Goal: Task Accomplishment & Management: Manage account settings

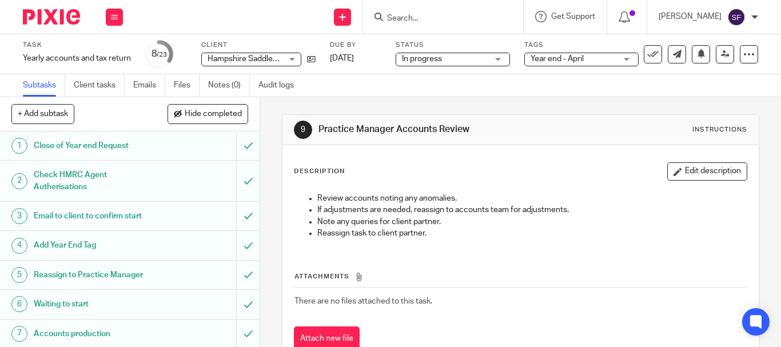
click at [442, 16] on input "Search" at bounding box center [437, 19] width 103 height 10
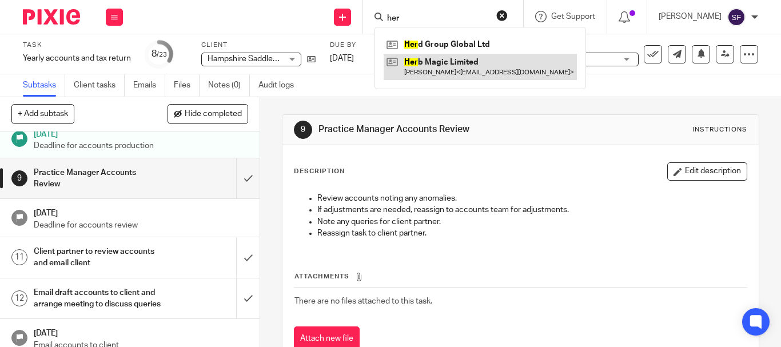
type input "her"
click at [450, 62] on link at bounding box center [480, 67] width 193 height 26
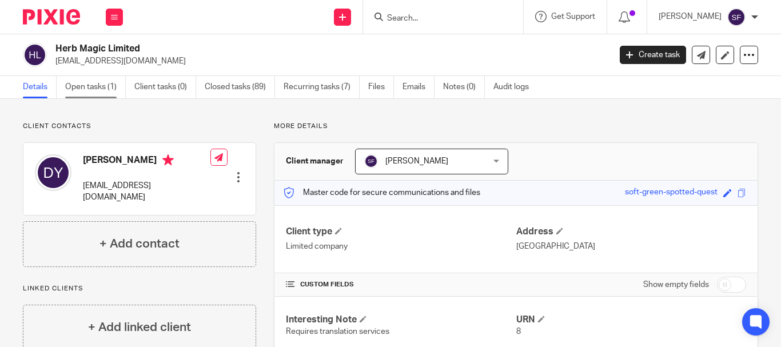
click at [106, 79] on link "Open tasks (1)" at bounding box center [95, 87] width 61 height 22
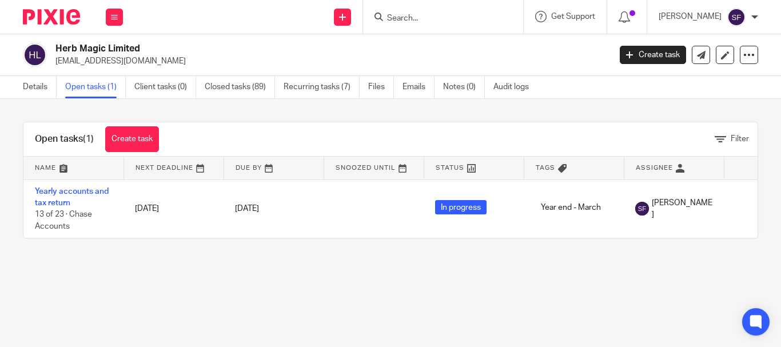
click at [443, 19] on input "Search" at bounding box center [437, 19] width 103 height 10
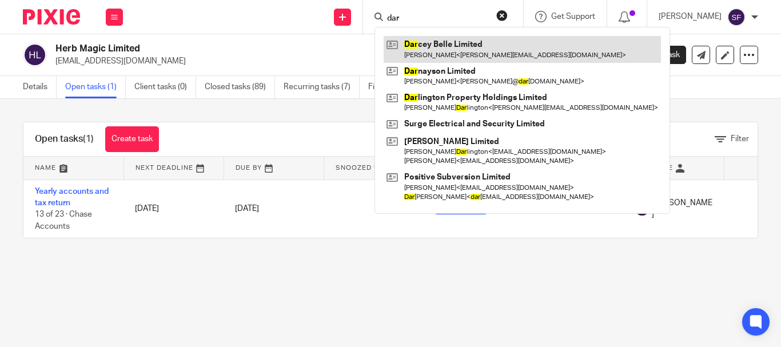
type input "dar"
click at [445, 46] on link at bounding box center [522, 49] width 277 height 26
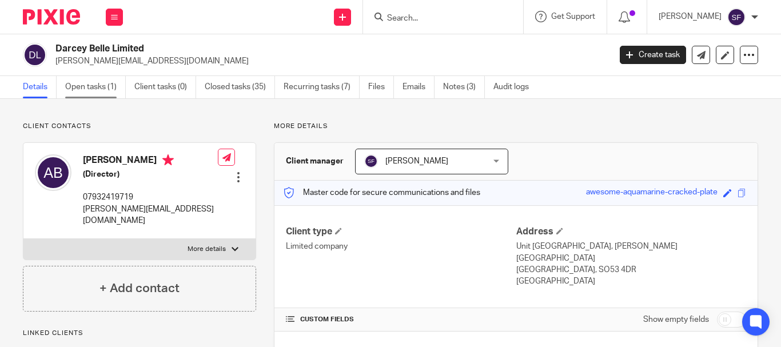
click at [93, 86] on link "Open tasks (1)" at bounding box center [95, 87] width 61 height 22
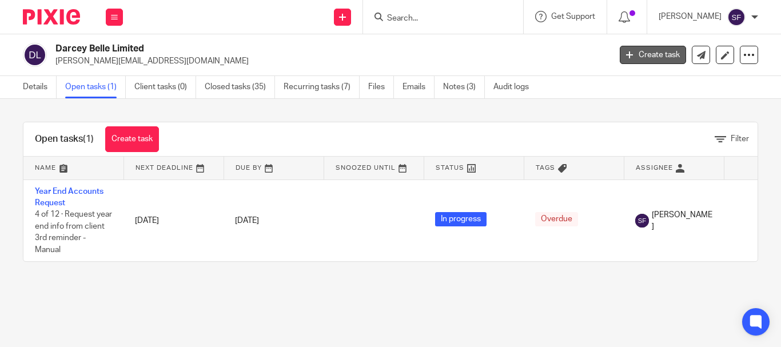
click at [635, 53] on link "Create task" at bounding box center [653, 55] width 66 height 18
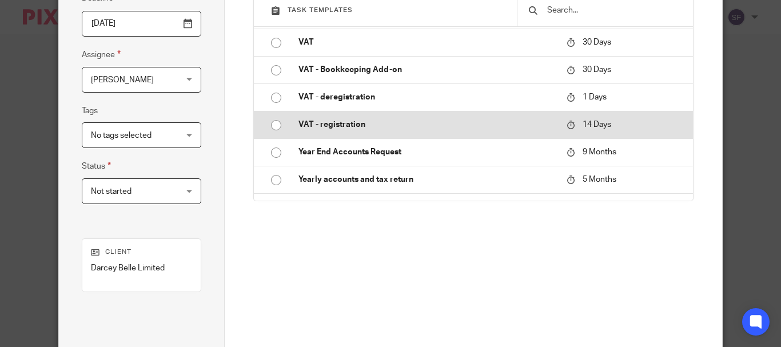
scroll to position [1006, 0]
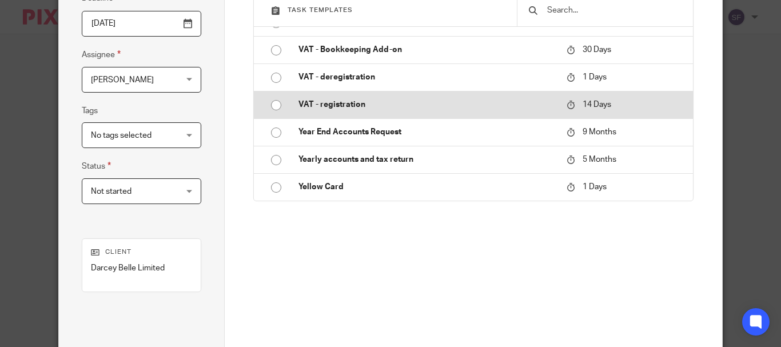
click at [391, 158] on p "Yearly accounts and tax return" at bounding box center [426, 159] width 257 height 11
type input "2026-01-21"
type input "Yearly accounts and tax return"
checkbox input "false"
radio input "true"
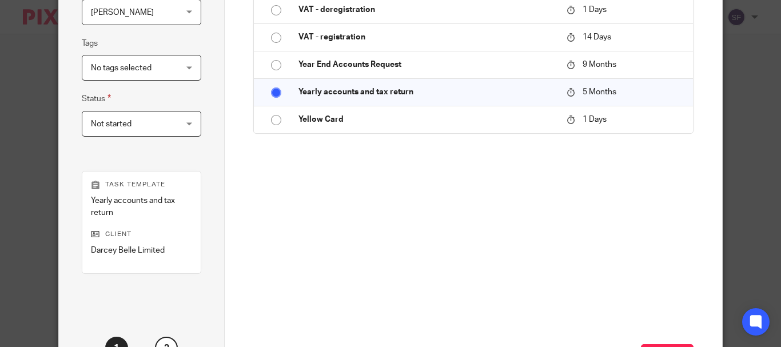
scroll to position [340, 0]
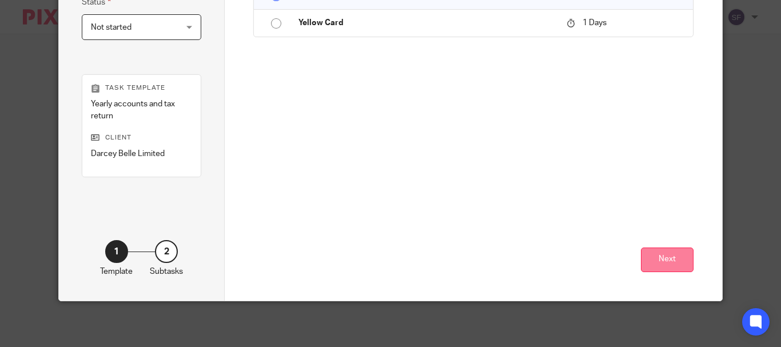
click at [665, 260] on button "Next" at bounding box center [667, 260] width 53 height 25
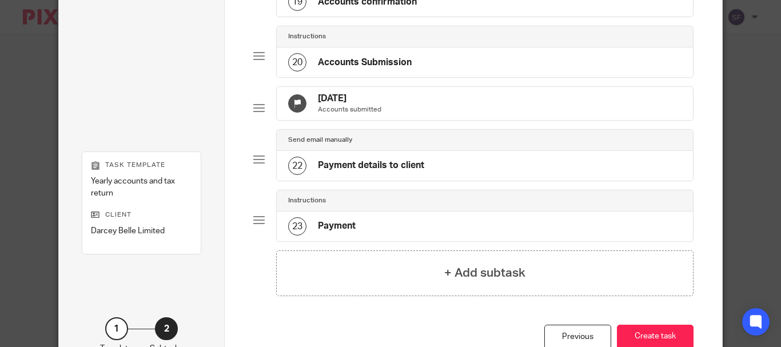
scroll to position [1273, 0]
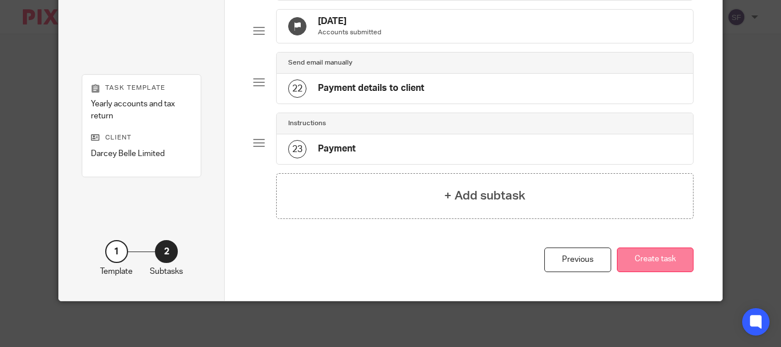
click at [662, 260] on button "Create task" at bounding box center [655, 260] width 77 height 25
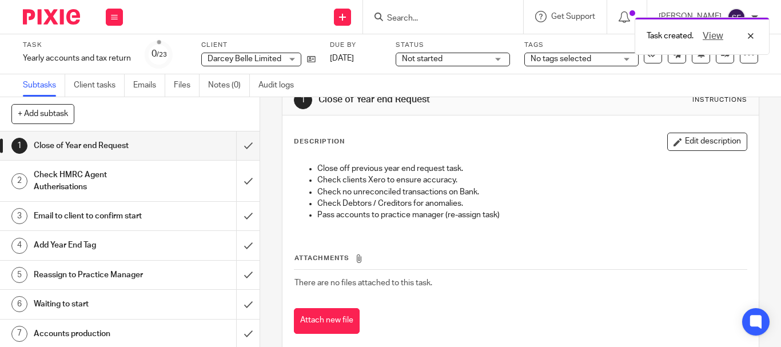
scroll to position [51, 0]
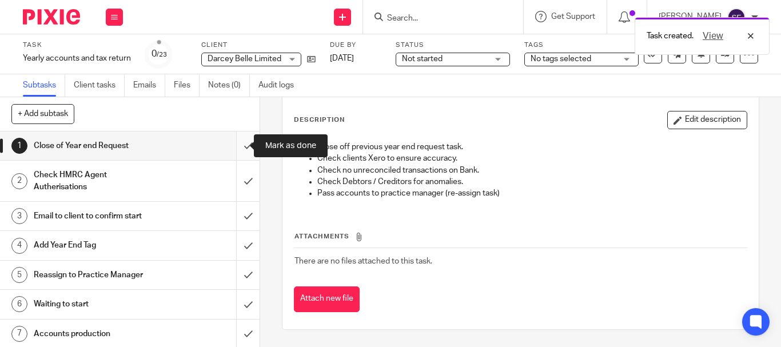
drag, startPoint x: 238, startPoint y: 150, endPoint x: 233, endPoint y: 154, distance: 7.3
click at [236, 153] on input "submit" at bounding box center [130, 145] width 260 height 29
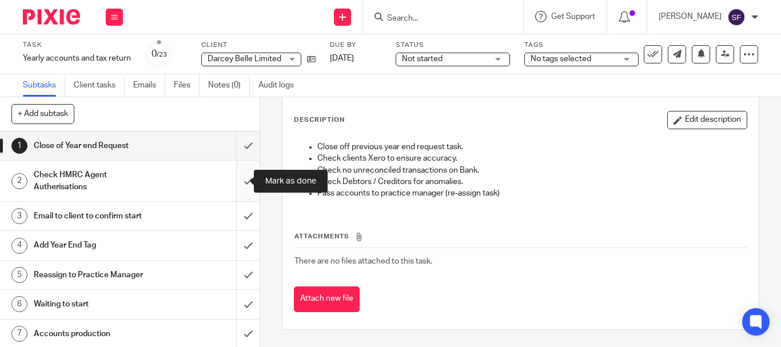
click at [242, 181] on input "submit" at bounding box center [130, 181] width 260 height 41
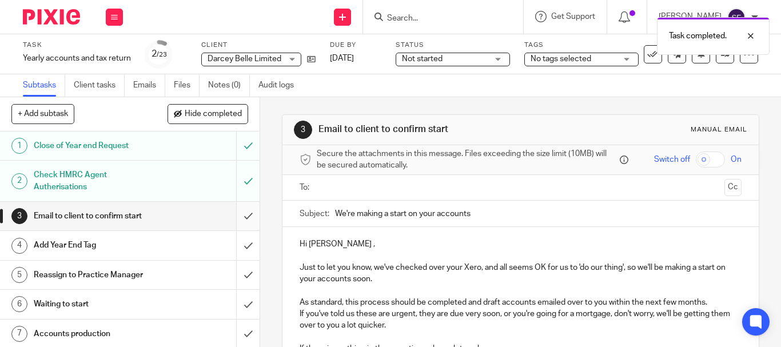
click at [238, 215] on input "submit" at bounding box center [130, 216] width 260 height 29
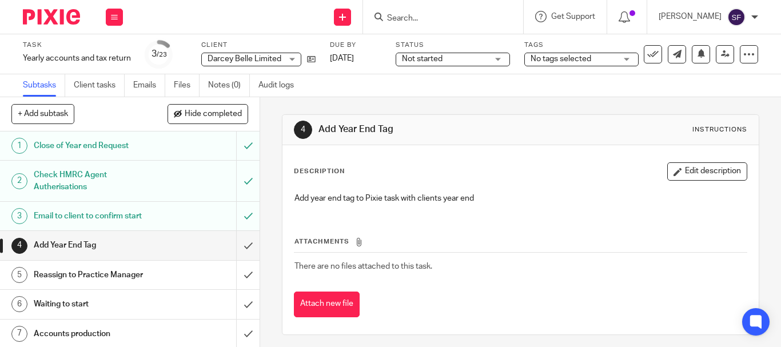
click at [583, 65] on div "No tags selected" at bounding box center [581, 60] width 114 height 14
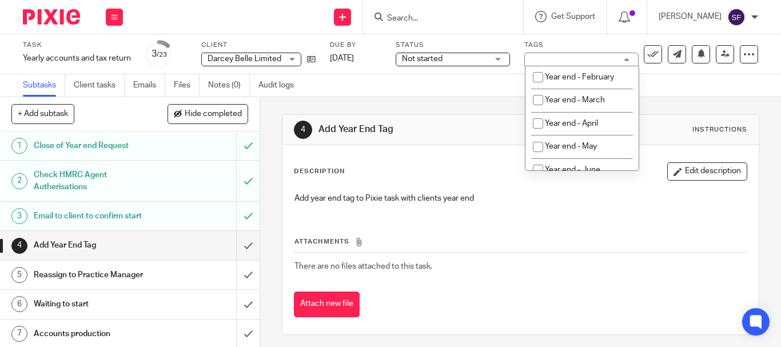
scroll to position [400, 0]
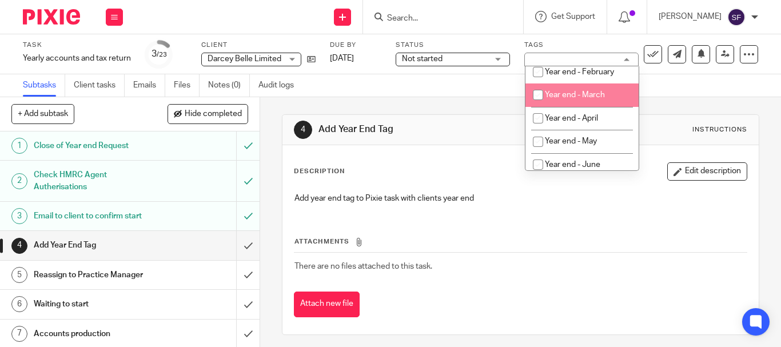
click at [572, 99] on span "Year end - March" at bounding box center [575, 95] width 60 height 8
checkbox input "true"
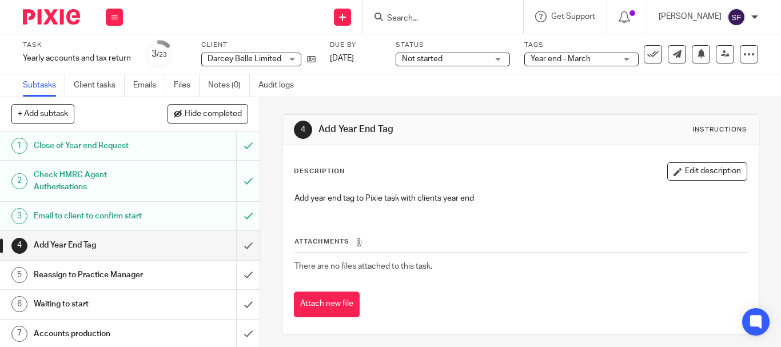
click at [455, 98] on div "4 Add Year End Tag Instructions Description Edit description Add year end tag t…" at bounding box center [520, 224] width 477 height 255
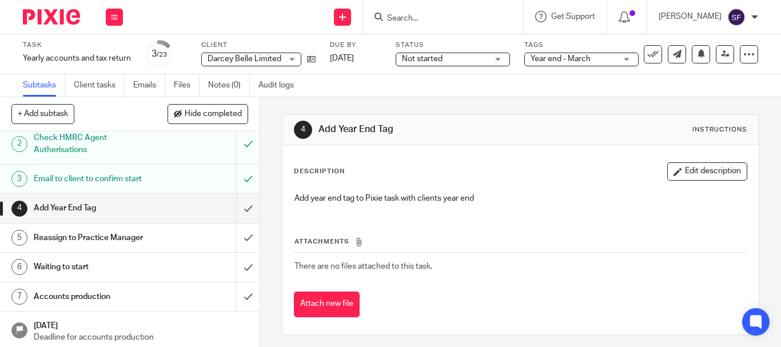
scroll to position [57, 0]
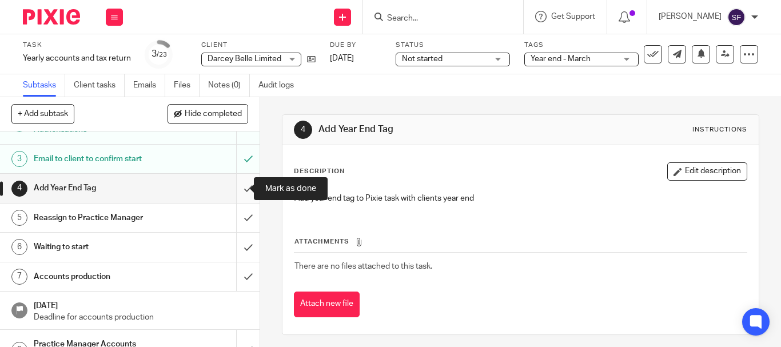
click at [233, 189] on input "submit" at bounding box center [130, 188] width 260 height 29
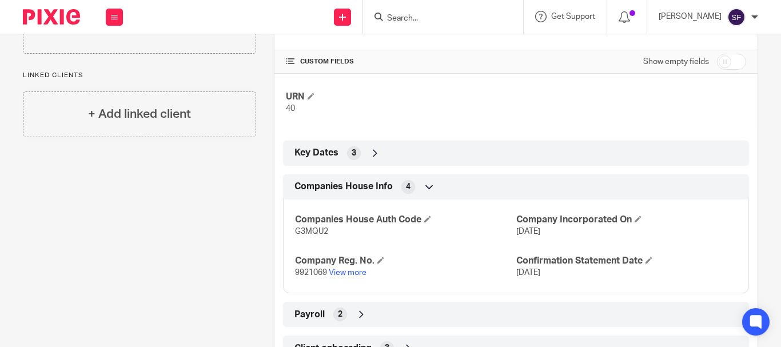
scroll to position [304, 0]
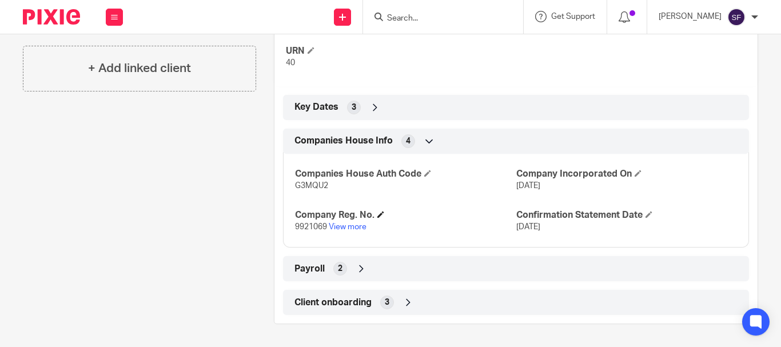
click at [356, 221] on h4 "Company Reg. No." at bounding box center [405, 215] width 221 height 12
click at [352, 226] on link "View more" at bounding box center [348, 227] width 38 height 8
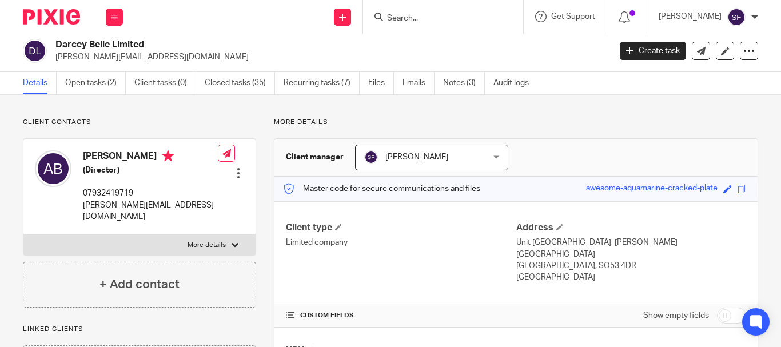
scroll to position [0, 0]
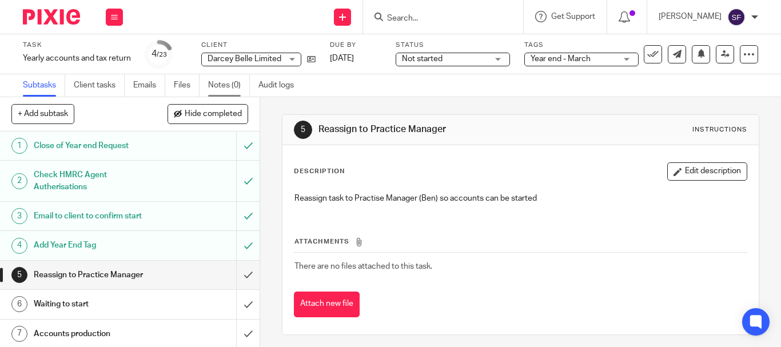
click at [228, 86] on link "Notes (0)" at bounding box center [229, 85] width 42 height 22
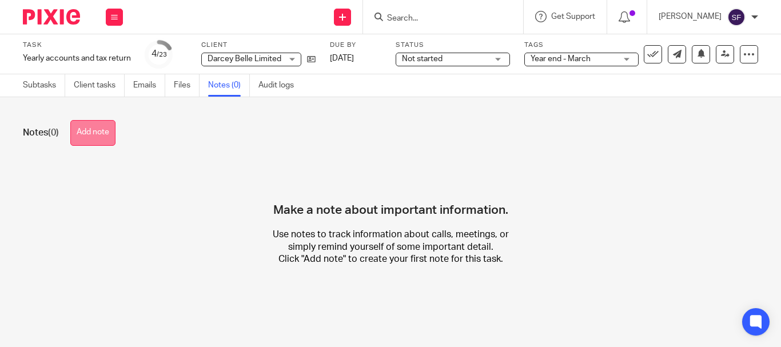
click at [94, 135] on button "Add note" at bounding box center [92, 133] width 45 height 26
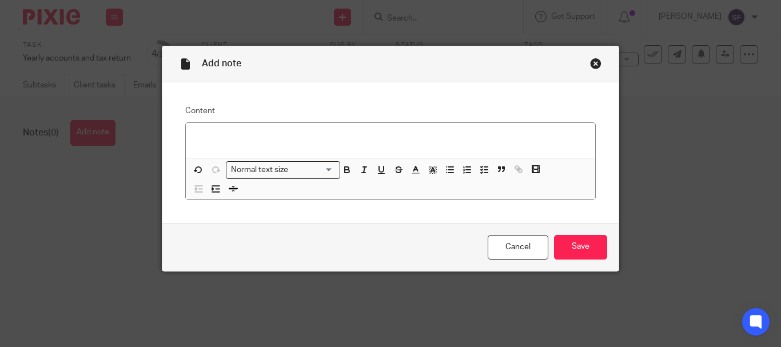
click at [591, 62] on div "Close this dialog window" at bounding box center [595, 63] width 11 height 11
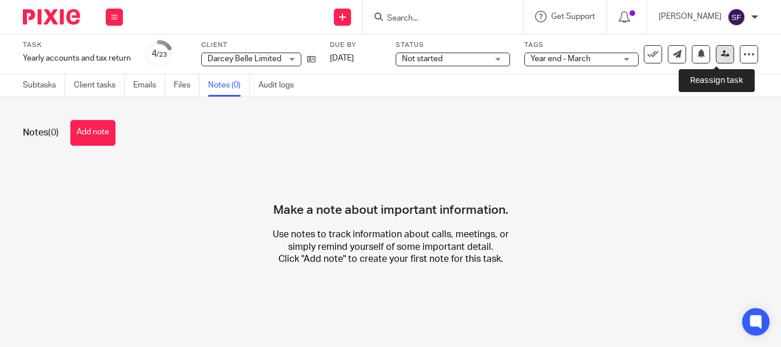
click at [721, 59] on link at bounding box center [725, 54] width 18 height 18
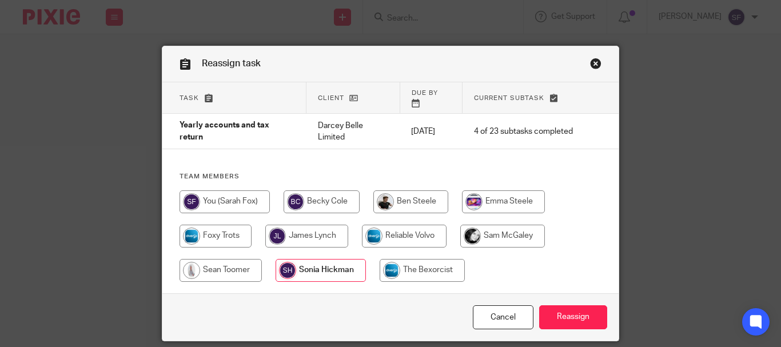
click at [340, 260] on input "radio" at bounding box center [321, 270] width 90 height 23
click at [567, 311] on input "Reassign" at bounding box center [573, 317] width 68 height 25
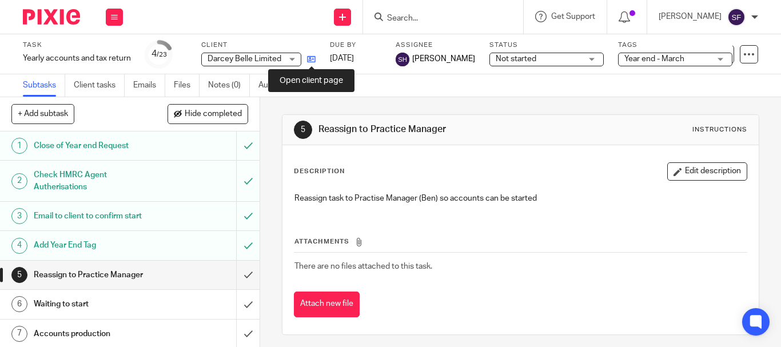
click at [312, 59] on icon at bounding box center [311, 59] width 9 height 9
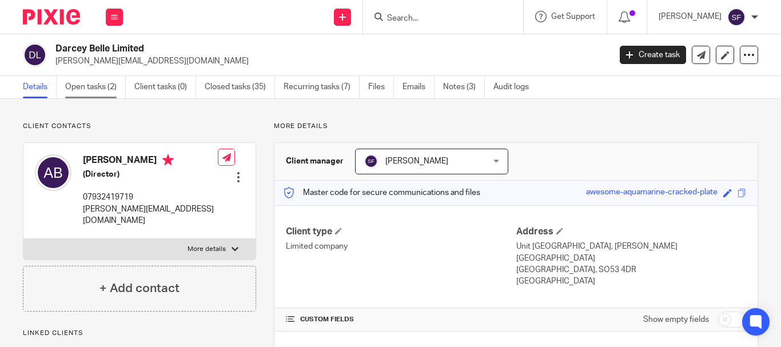
click at [89, 89] on link "Open tasks (2)" at bounding box center [95, 87] width 61 height 22
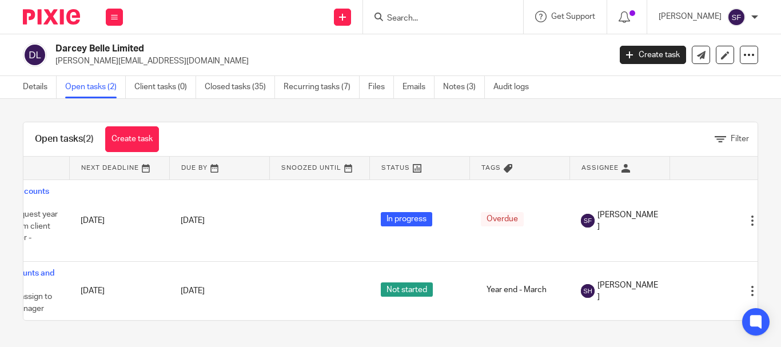
scroll to position [0, 83]
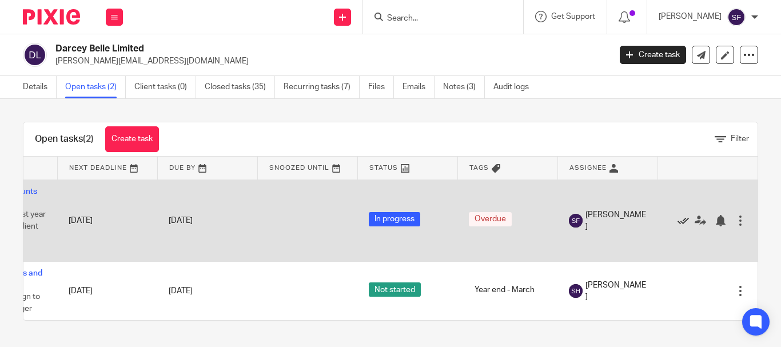
click at [677, 215] on icon at bounding box center [682, 220] width 11 height 11
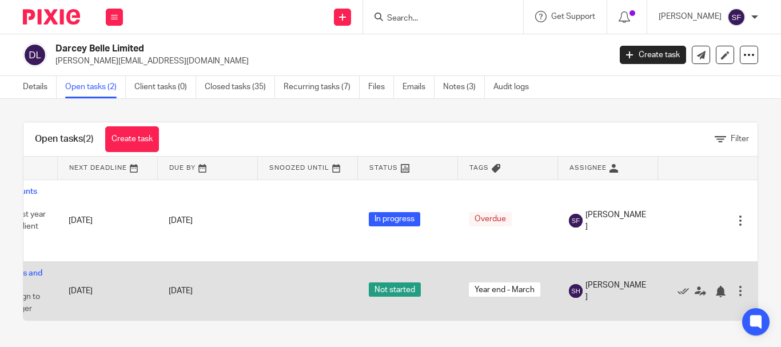
scroll to position [0, 0]
